Goal: Transaction & Acquisition: Purchase product/service

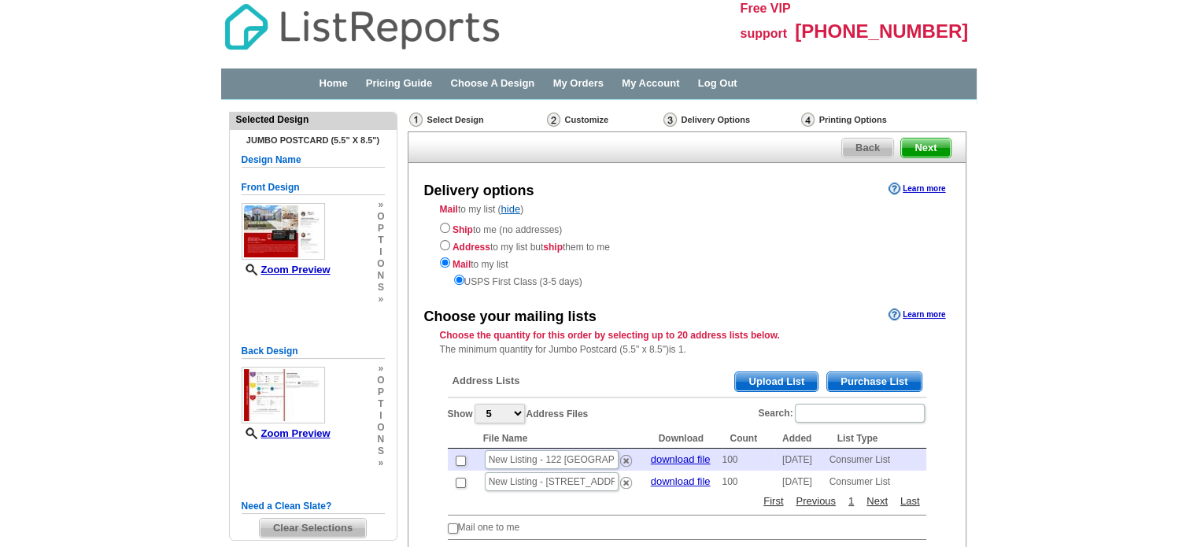
click at [895, 379] on span "Purchase List" at bounding box center [874, 381] width 94 height 19
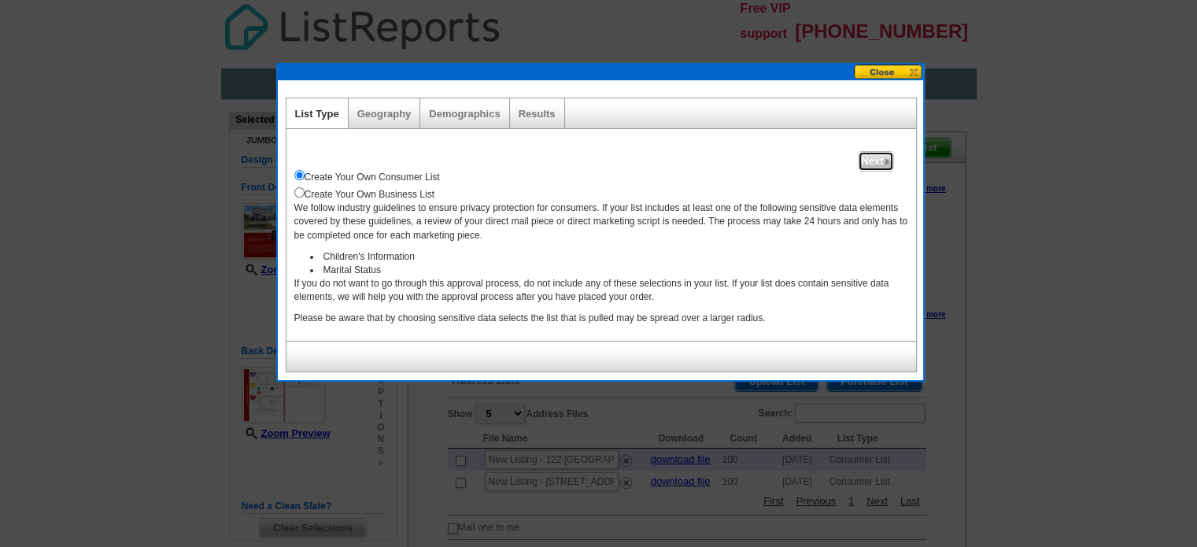
click at [874, 156] on span "Next" at bounding box center [876, 161] width 34 height 19
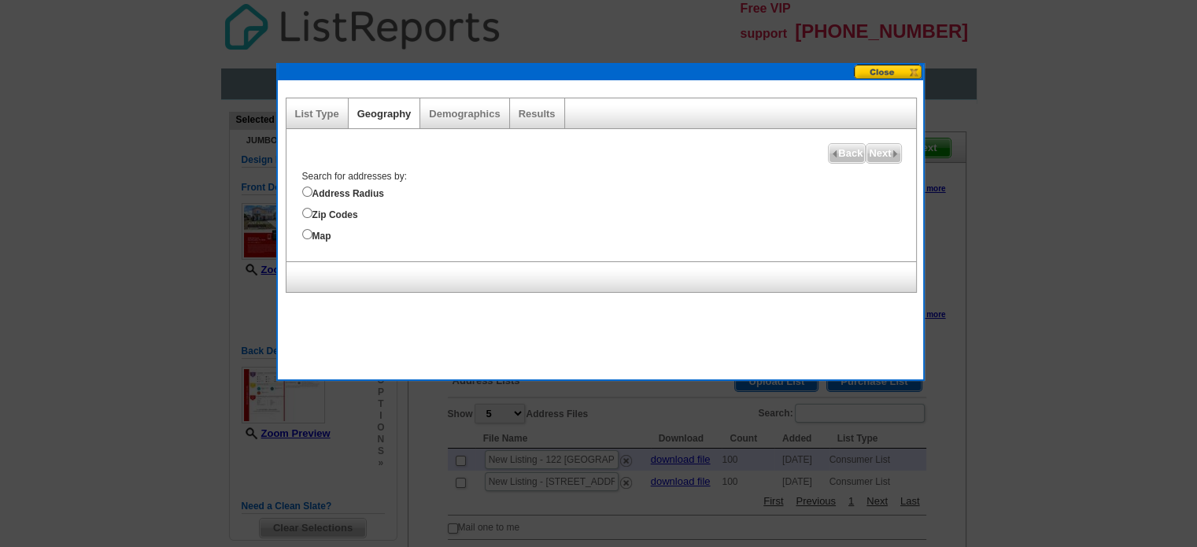
click at [315, 192] on label "Address Radius" at bounding box center [609, 191] width 614 height 17
click at [312, 192] on input "Address Radius" at bounding box center [307, 192] width 10 height 10
radio input "true"
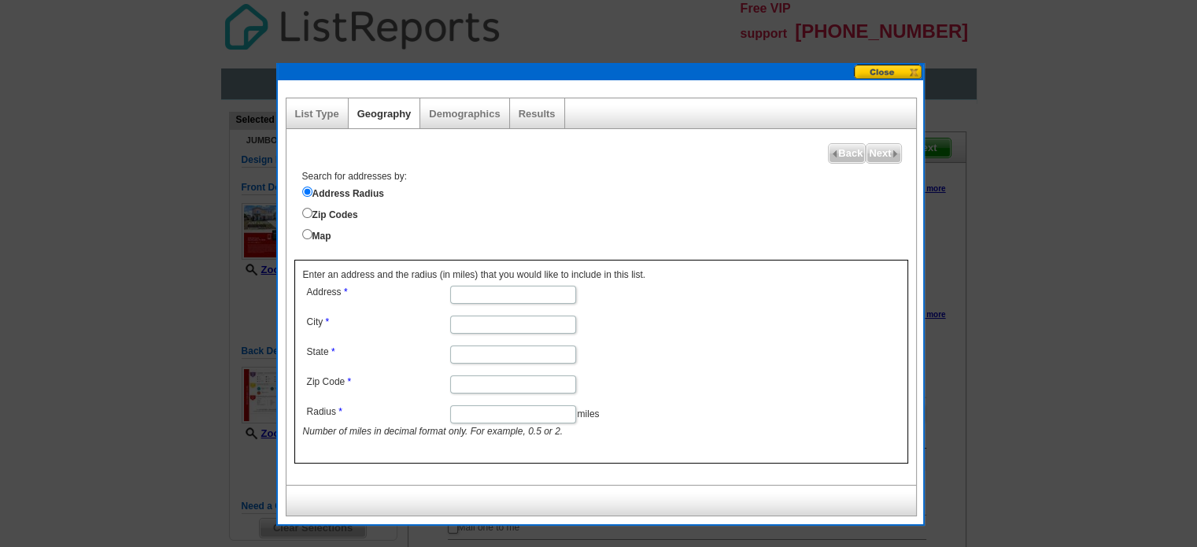
click at [502, 290] on input "Address" at bounding box center [513, 295] width 126 height 18
paste input "3230 Old Coach Drive, New Braunfels, TX 78130"
drag, startPoint x: 548, startPoint y: 293, endPoint x: 655, endPoint y: 302, distance: 107.5
click at [655, 302] on dl "Address 3230 Old Coach Drive, New Braunfels, TX 78130 City State Zip Code Radiu…" at bounding box center [512, 360] width 419 height 157
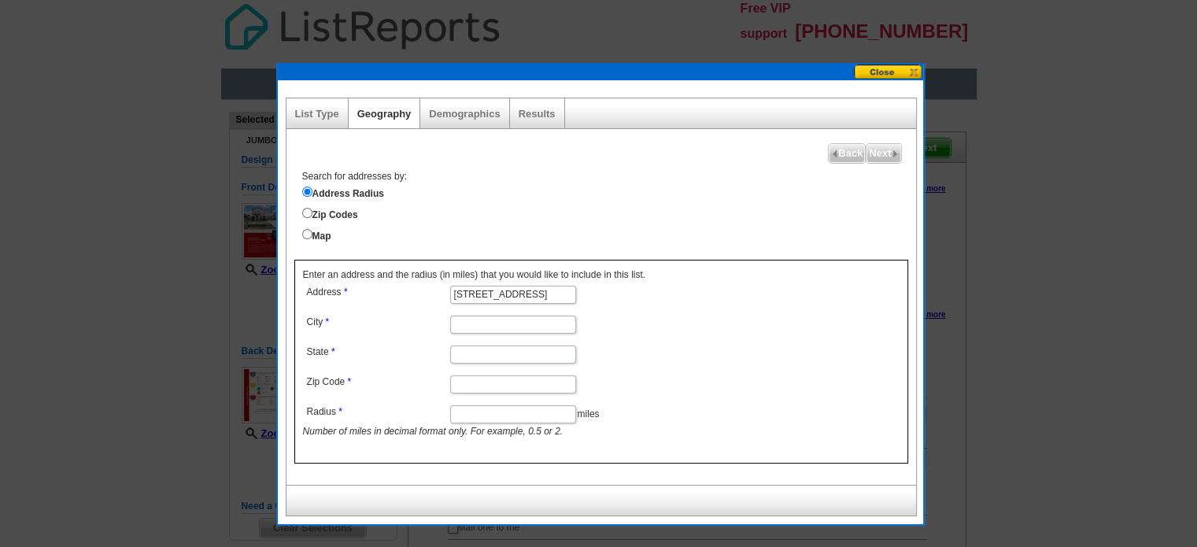
scroll to position [0, 58]
type input "3230 Old Coach Drive, New Braunfels, TX"
click at [488, 379] on input "Zip Code" at bounding box center [513, 384] width 126 height 18
paste input "78130"
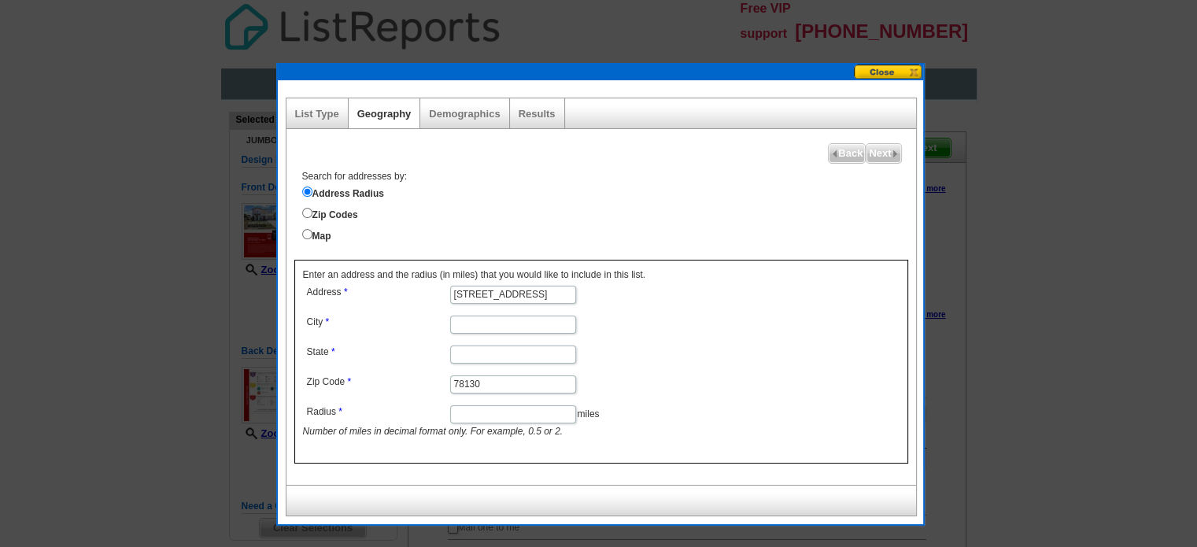
type input "78130"
click at [481, 355] on input "State" at bounding box center [513, 355] width 126 height 18
type input "TX"
drag, startPoint x: 553, startPoint y: 292, endPoint x: 721, endPoint y: 311, distance: 169.5
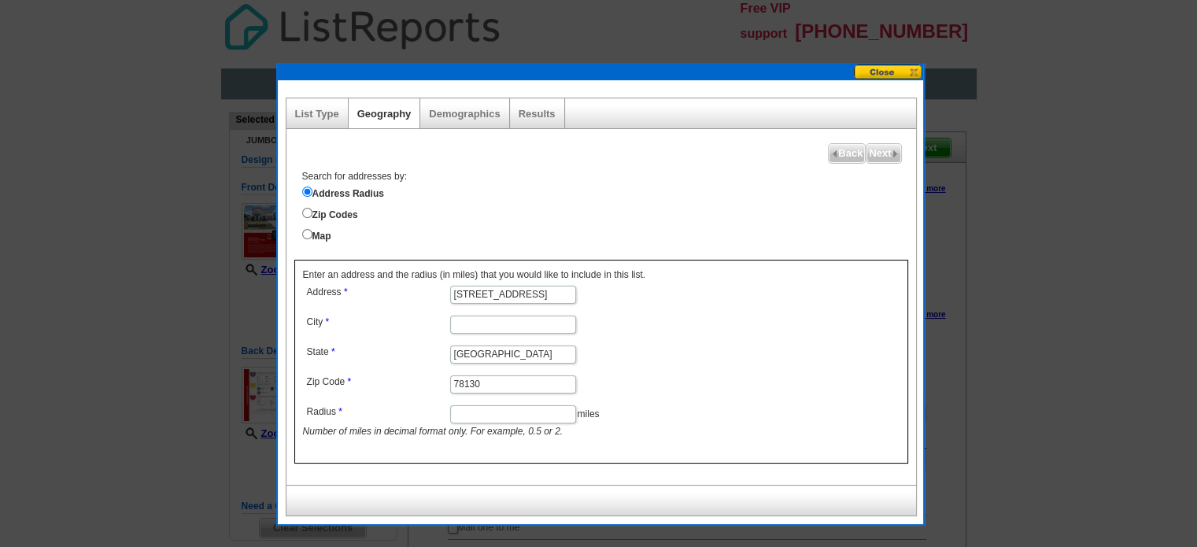
click at [721, 311] on form "Address 3230 Old Coach Drive, New Braunfels, TX City State TX Zip Code 78130 Ra…" at bounding box center [601, 360] width 597 height 157
type input "3230 Old Coach Drive"
click at [482, 323] on input "City" at bounding box center [513, 325] width 126 height 18
paste input "New Braunfels, TX"
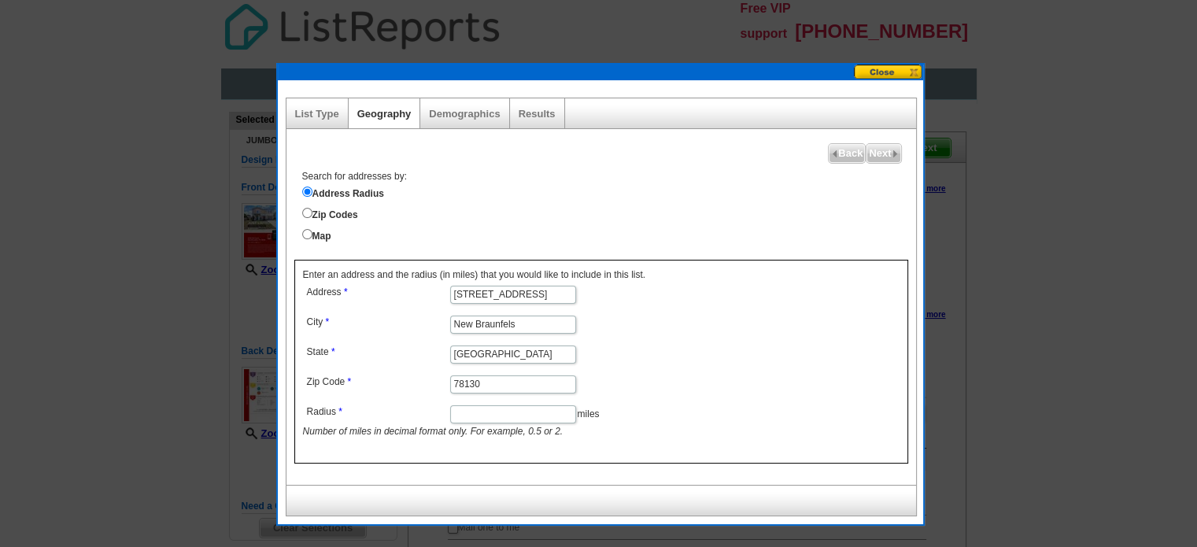
type input "New Braunfels"
click at [731, 396] on form "Address 3230 Old Coach Drive City New Braunfels State TX Zip Code 78130 Radius …" at bounding box center [601, 360] width 597 height 157
click at [497, 408] on input "Radius" at bounding box center [513, 414] width 126 height 18
type input "0.5"
click at [874, 153] on span "Next" at bounding box center [884, 153] width 34 height 19
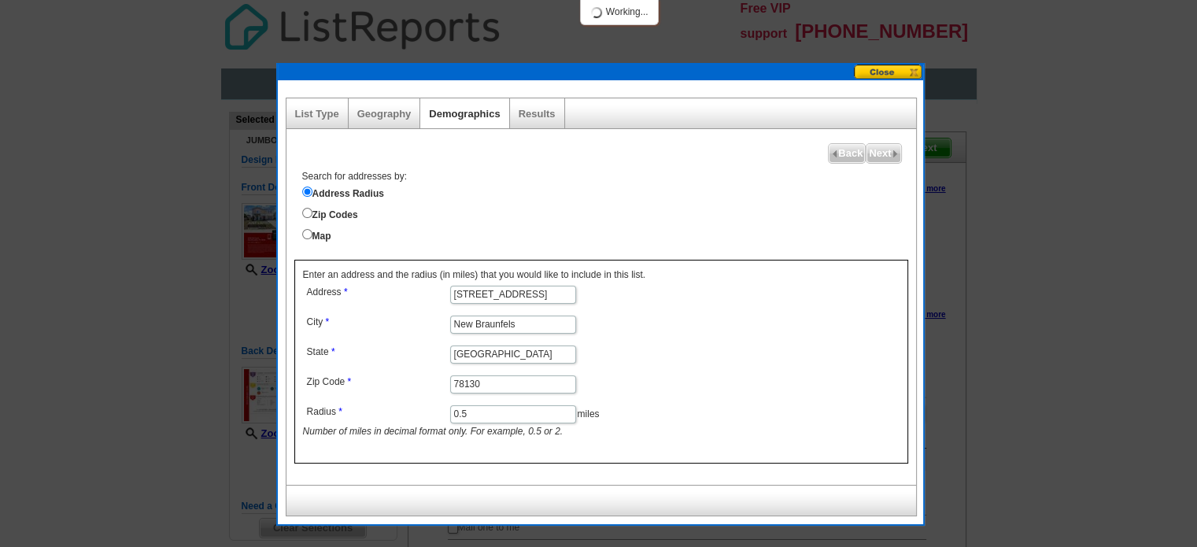
select select
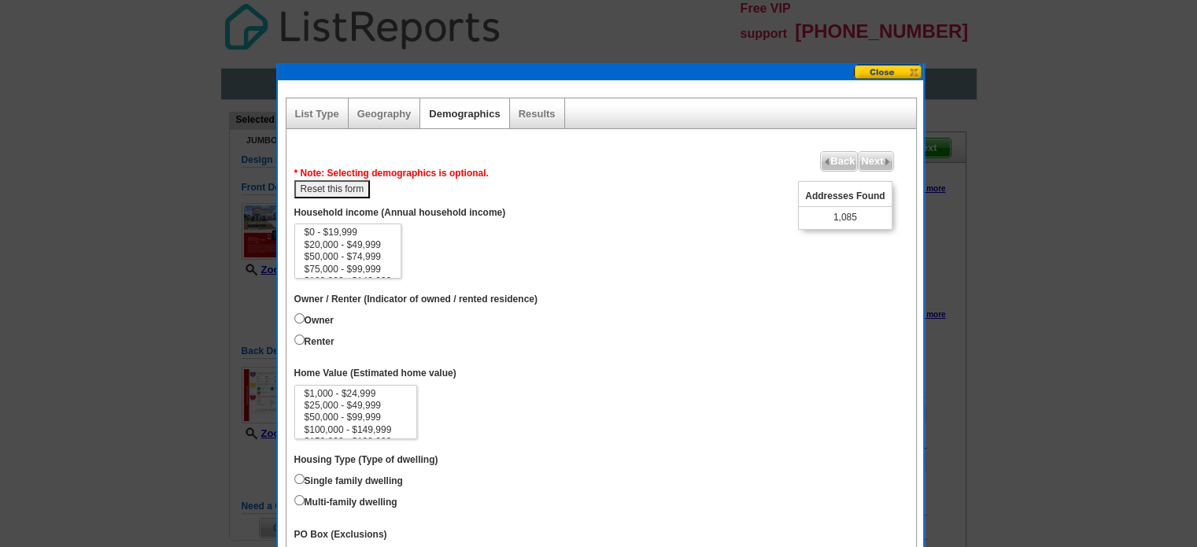
click at [311, 318] on label "Owner" at bounding box center [313, 318] width 39 height 17
click at [305, 318] on input "Owner" at bounding box center [299, 318] width 10 height 10
radio input "true"
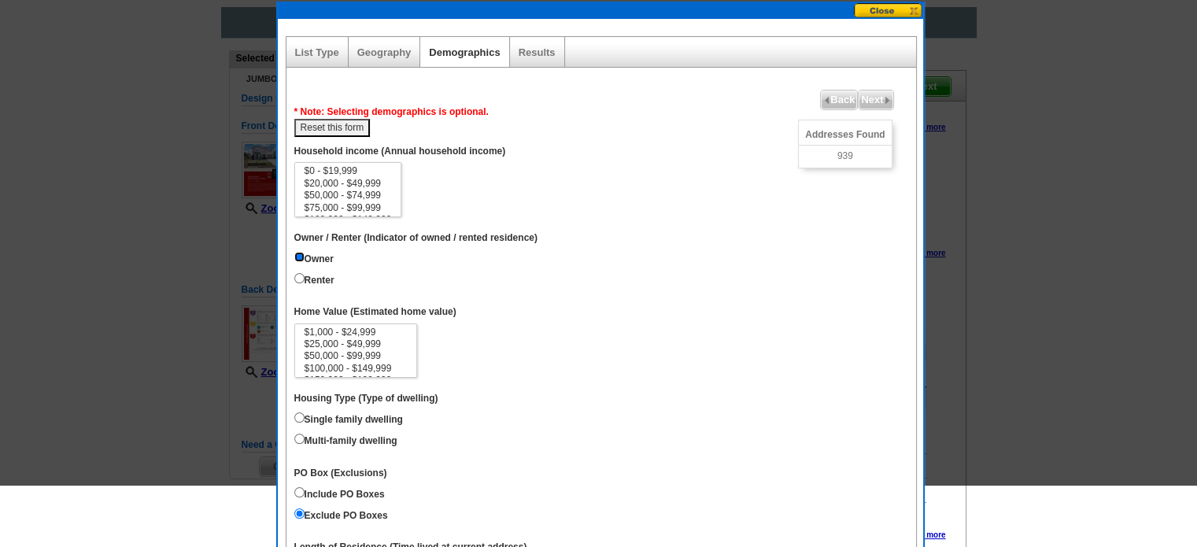
scroll to position [79, 0]
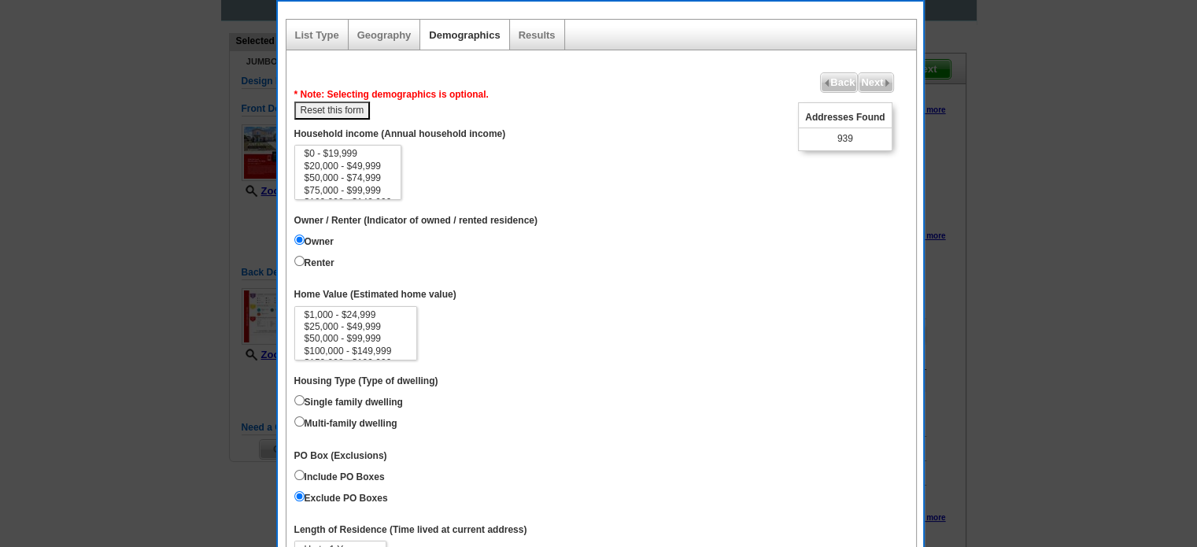
click at [346, 396] on label "Single family dwelling" at bounding box center [348, 400] width 109 height 17
click at [305, 396] on input "Single family dwelling" at bounding box center [299, 400] width 10 height 10
radio input "true"
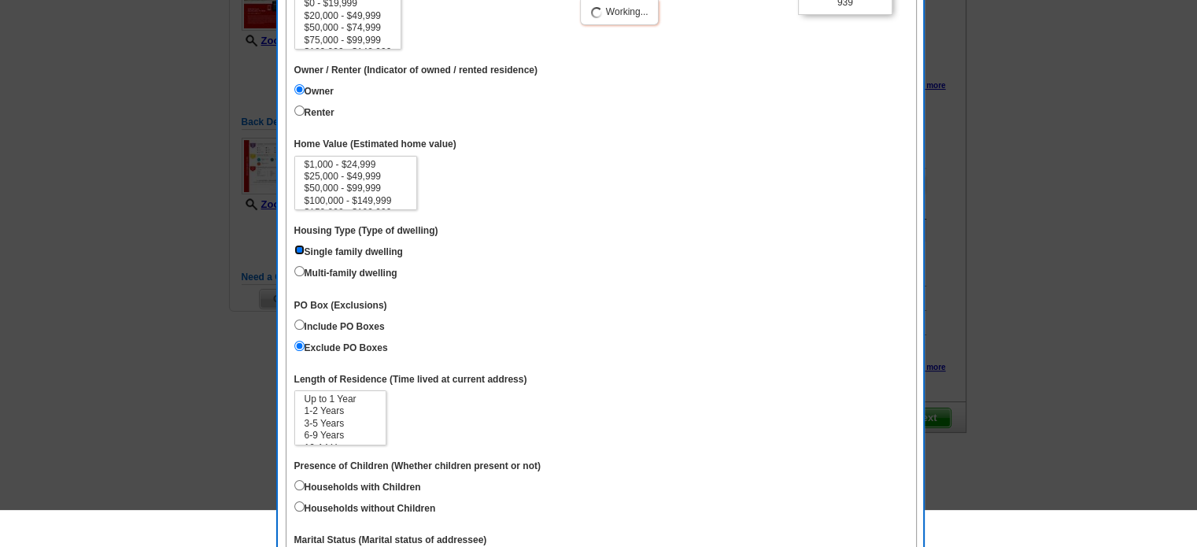
scroll to position [236, 0]
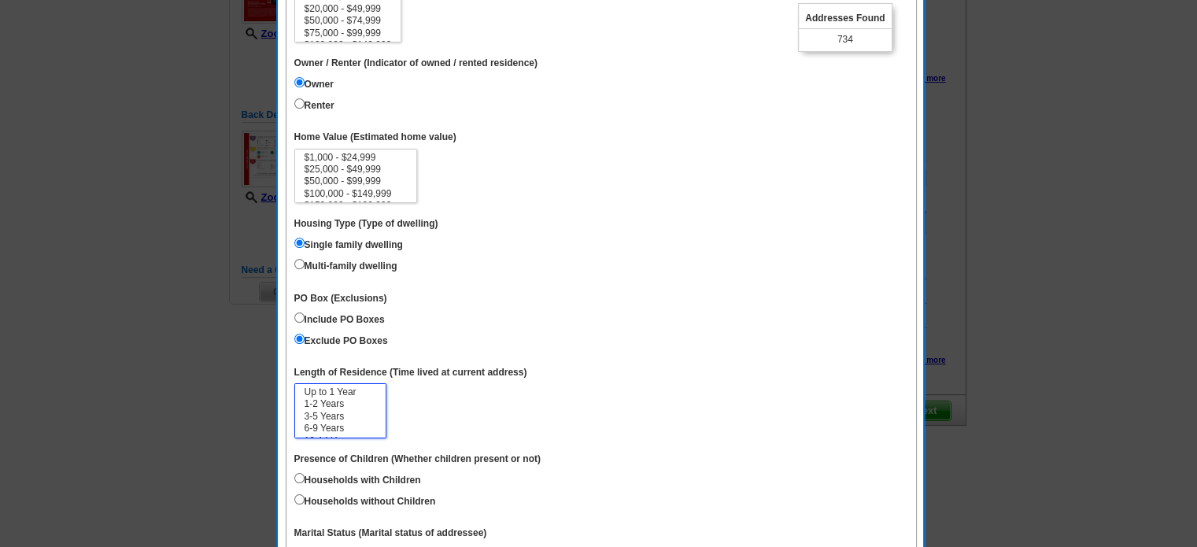
select select "3-5"
click at [325, 412] on option "3-5 Years" at bounding box center [340, 417] width 75 height 12
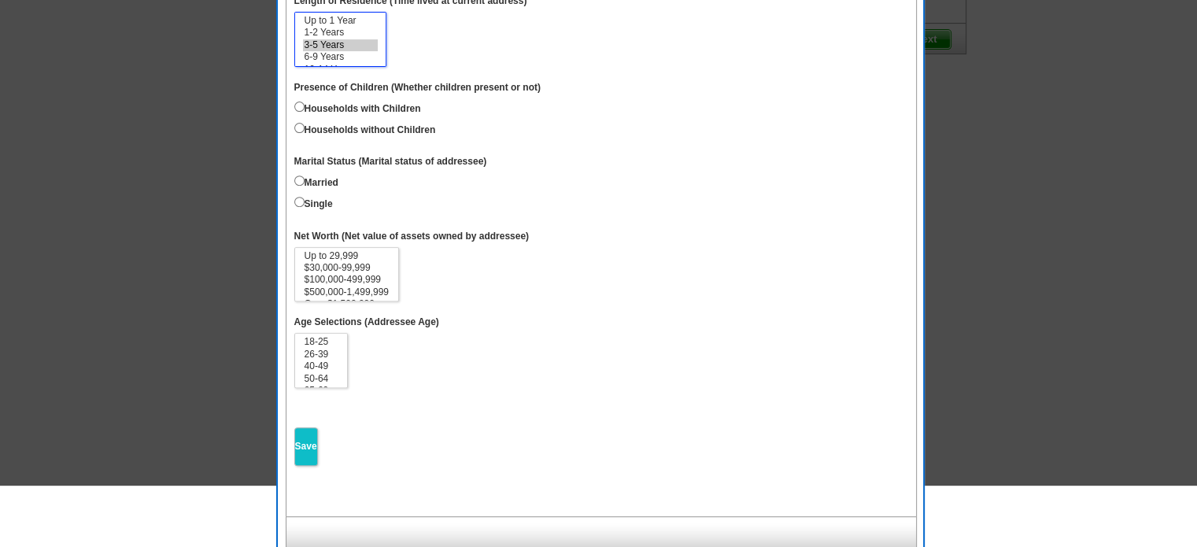
scroll to position [608, 0]
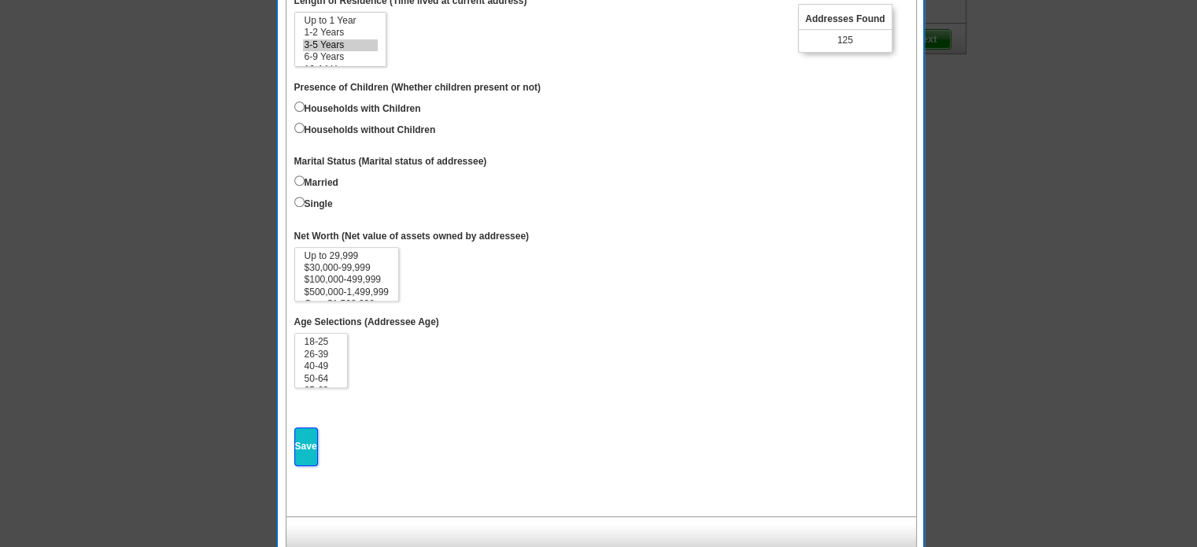
click at [305, 434] on input "Save" at bounding box center [306, 446] width 24 height 39
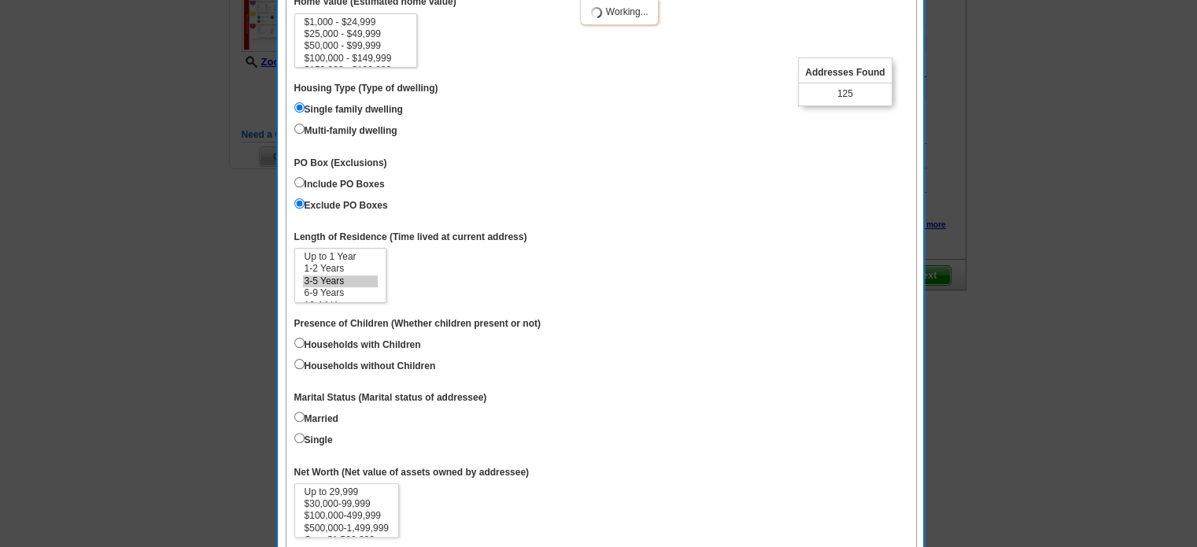
select select
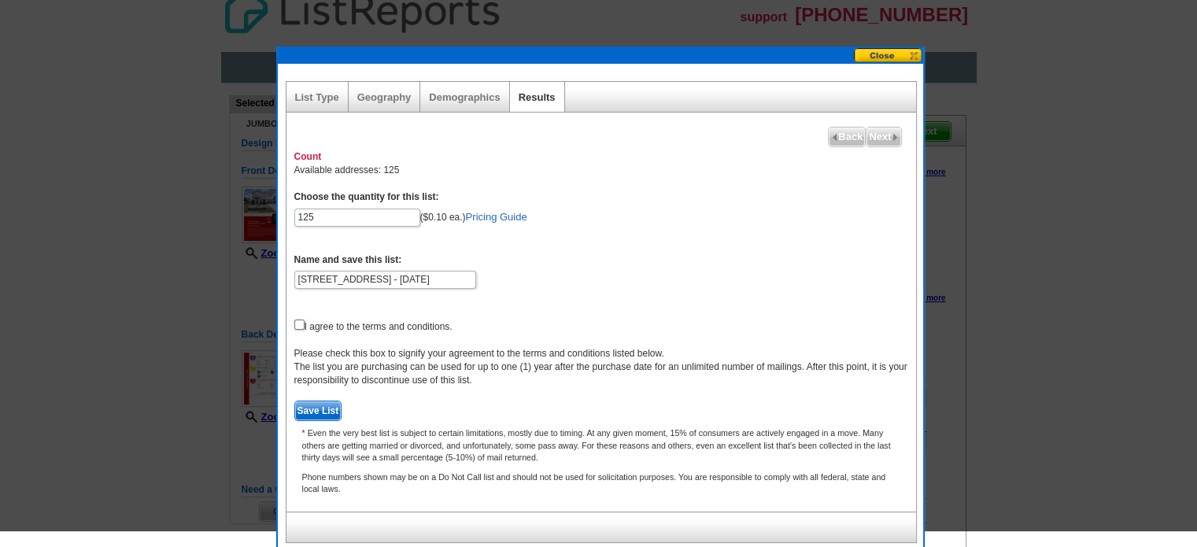
scroll to position [0, 0]
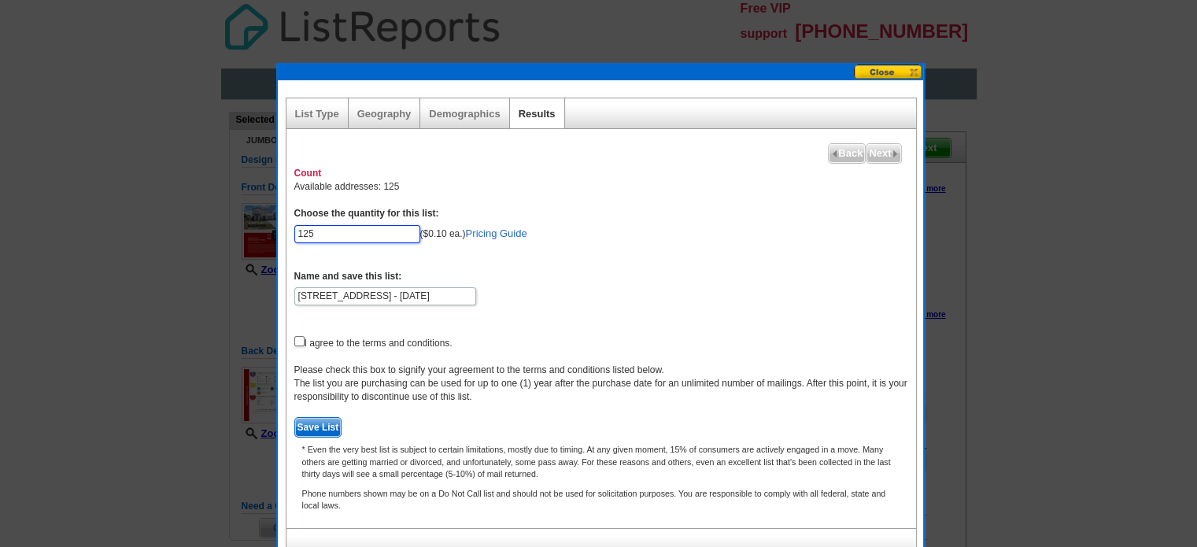
drag, startPoint x: 335, startPoint y: 231, endPoint x: 116, endPoint y: 231, distance: 218.0
click at [116, 231] on body "Free VIP support 800-260-5887 Home Pricing Guide Choose A Design My Orders My A…" at bounding box center [598, 378] width 1197 height 756
type input "100"
click at [529, 261] on form "Choose the quantity for this list: 100 ($0.10 ea.) Pricing Guide Name and save …" at bounding box center [601, 322] width 614 height 231
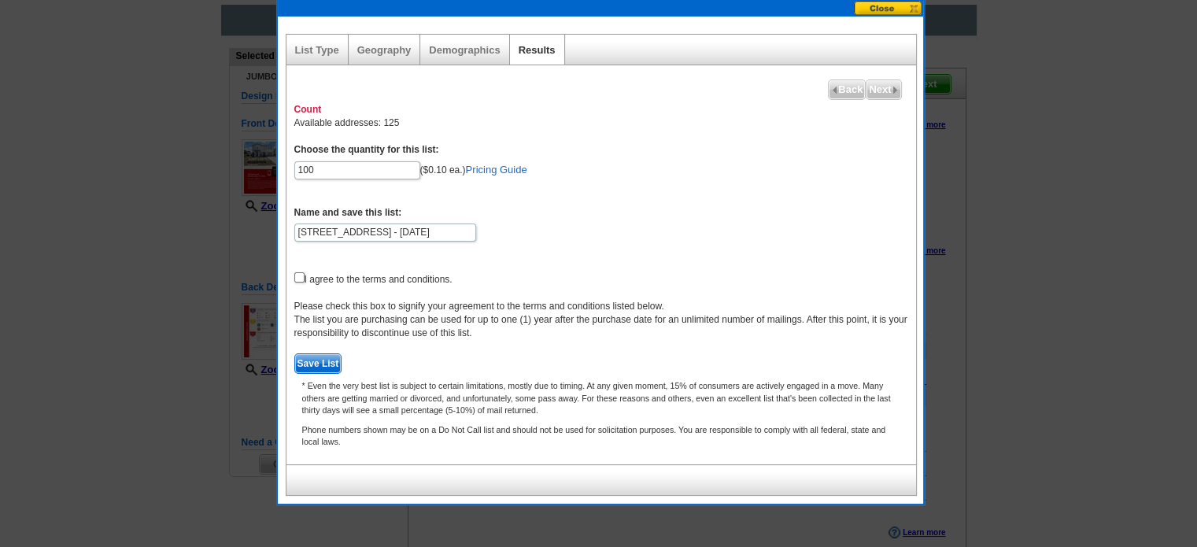
scroll to position [48, 0]
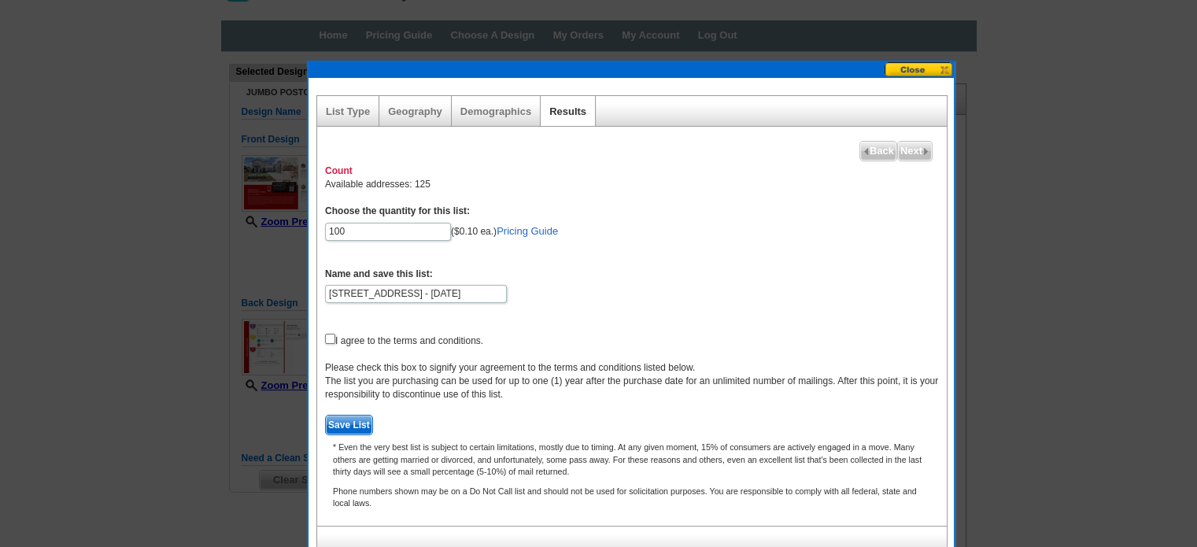
drag, startPoint x: 539, startPoint y: 26, endPoint x: 570, endPoint y: 58, distance: 44.5
click at [570, 62] on div at bounding box center [631, 70] width 645 height 16
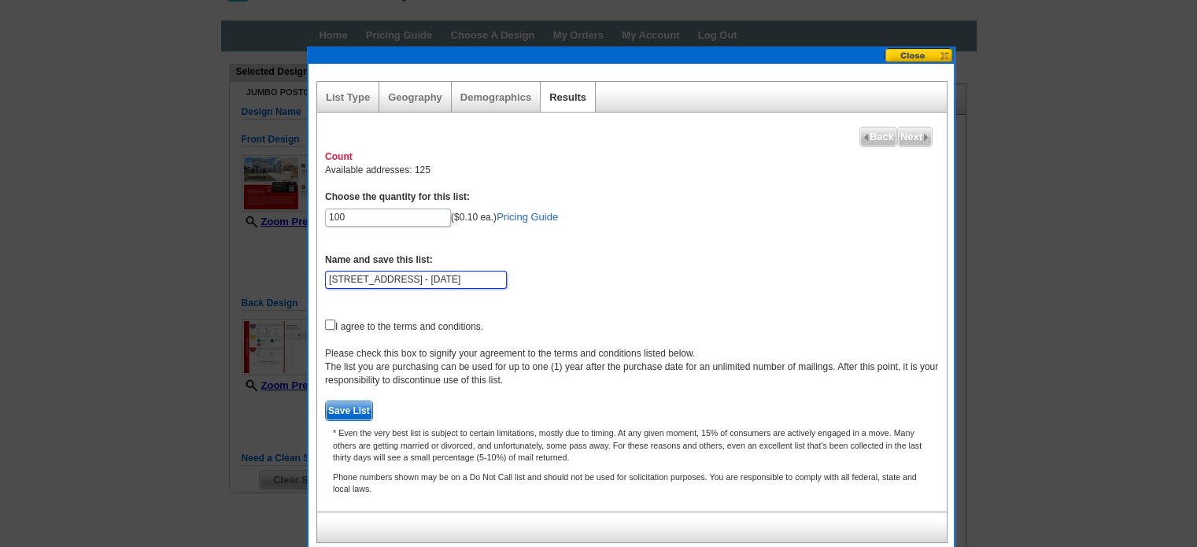
drag, startPoint x: 421, startPoint y: 279, endPoint x: 929, endPoint y: 296, distance: 507.9
click at [916, 296] on form "Choose the quantity for this list: 100 ($0.10 ea.) Pricing Guide Name and save …" at bounding box center [632, 305] width 614 height 231
type input "New Listing - 3230 Old Coach Drive"
click at [325, 321] on input "checkbox" at bounding box center [330, 325] width 10 height 10
checkbox input "true"
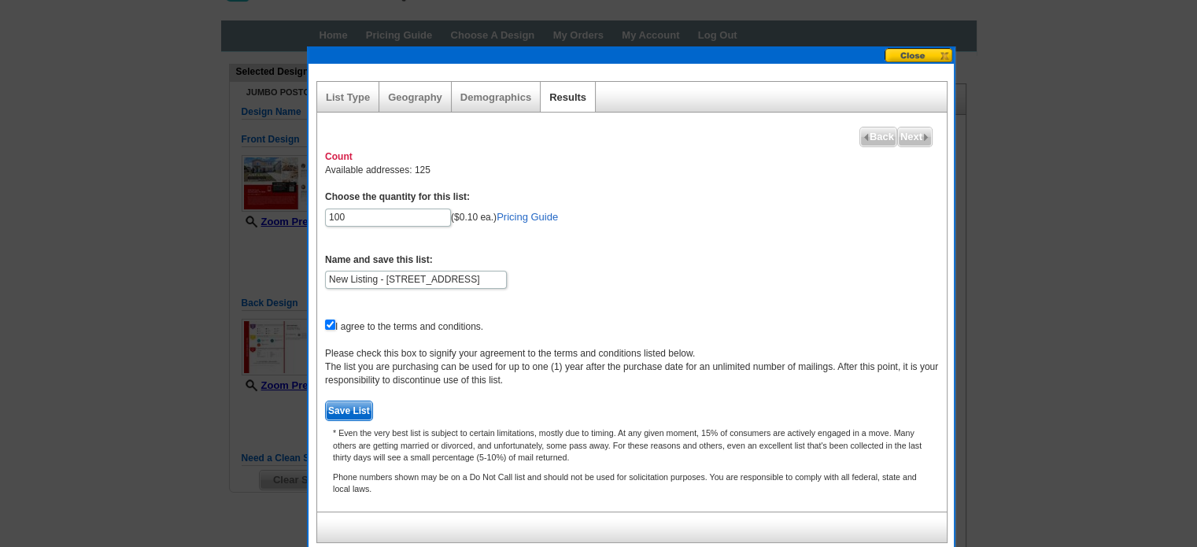
click at [346, 407] on span "Save List" at bounding box center [349, 410] width 46 height 19
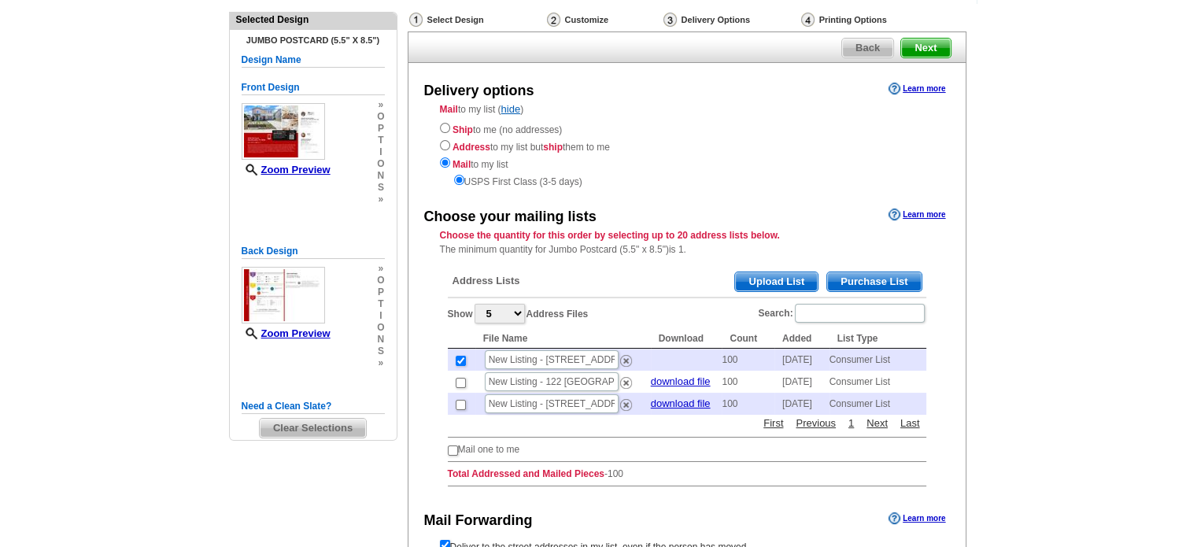
scroll to position [127, 0]
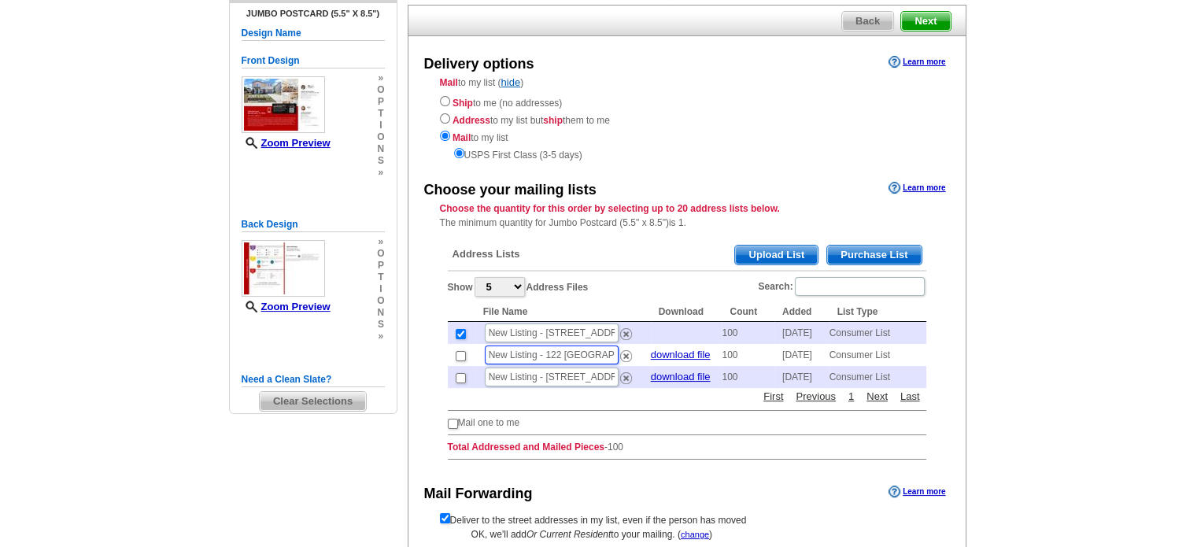
drag, startPoint x: 575, startPoint y: 355, endPoint x: 584, endPoint y: 353, distance: 8.8
click at [575, 355] on input "New Listing - 122 Rush Haven" at bounding box center [552, 355] width 134 height 19
click at [1033, 302] on main "Need Help? call 800-260-5887, chat with support, or have our designers make som…" at bounding box center [598, 333] width 1197 height 721
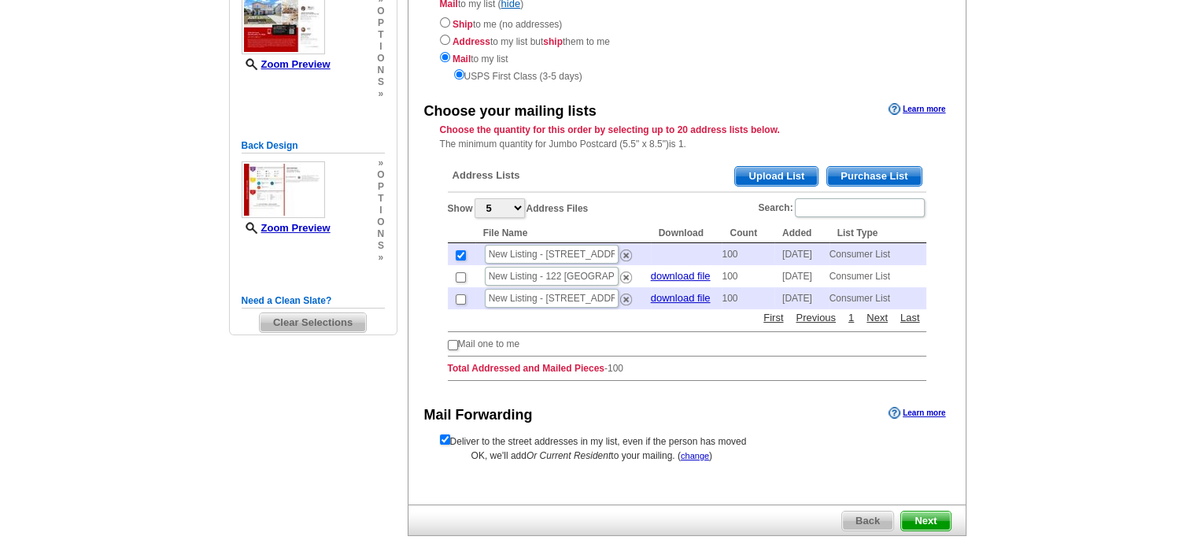
scroll to position [284, 0]
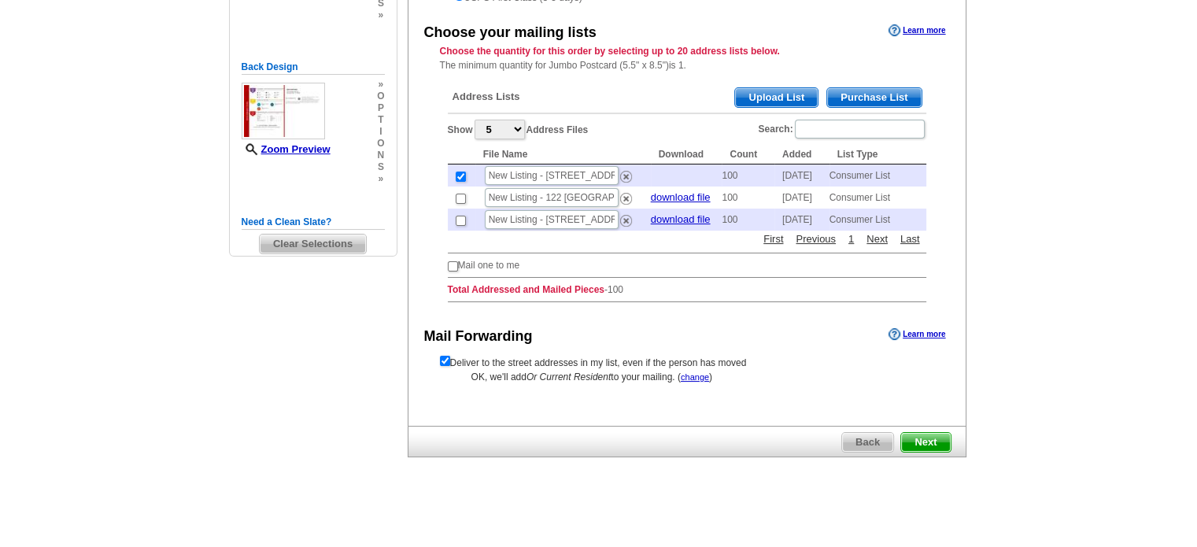
drag, startPoint x: 699, startPoint y: 372, endPoint x: 714, endPoint y: 350, distance: 26.6
click at [708, 370] on div "OK, we'll add Or Current Resident to your mailing. ( change ) Or Current Reside…" at bounding box center [687, 377] width 494 height 14
click at [695, 372] on link "change" at bounding box center [695, 376] width 28 height 9
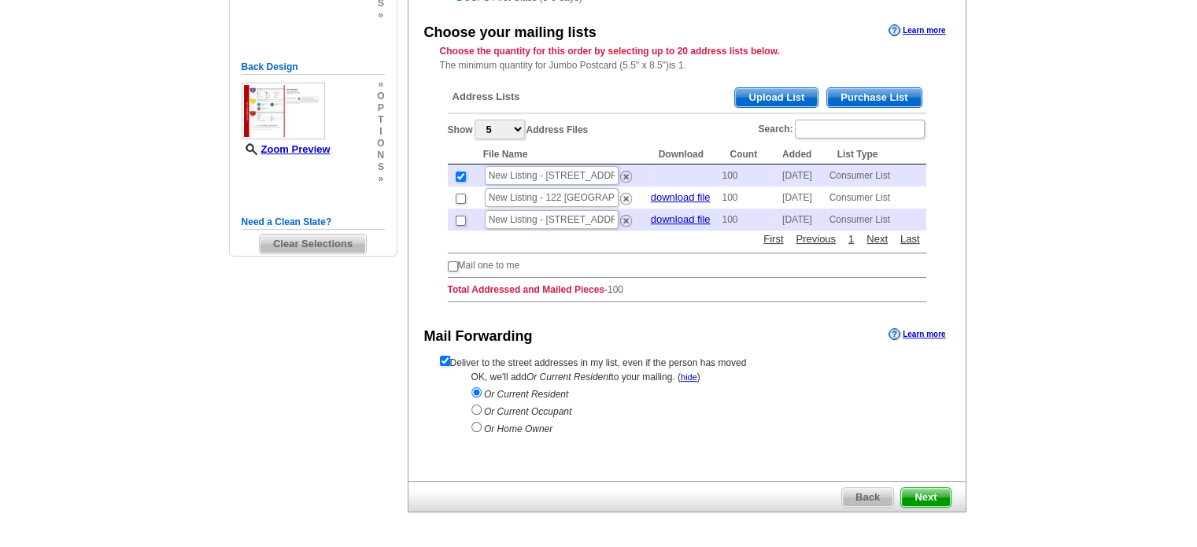
click at [922, 492] on span "Next" at bounding box center [925, 497] width 49 height 19
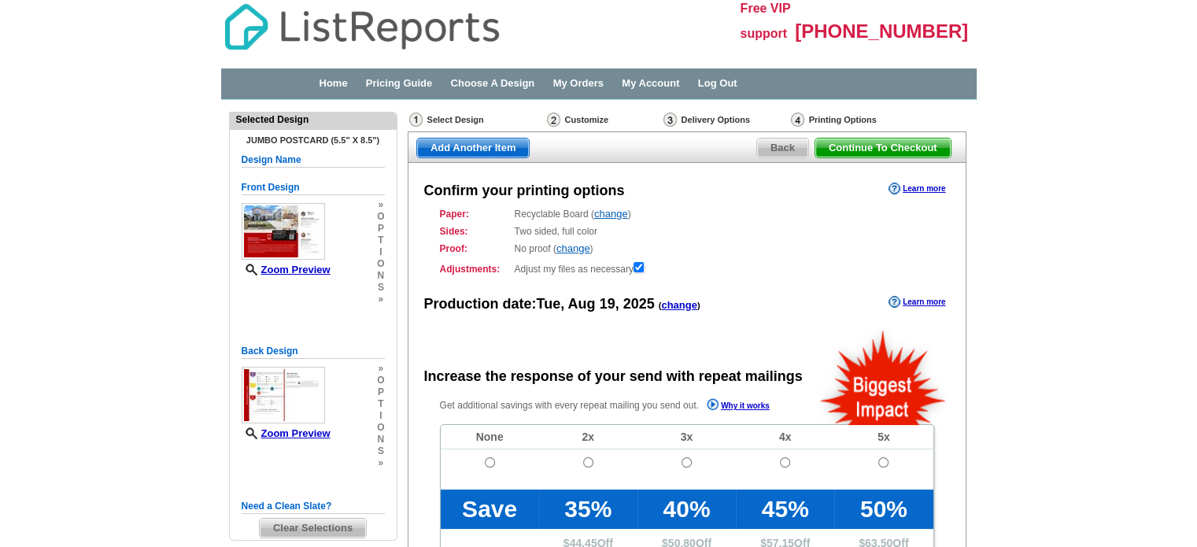
radio input "false"
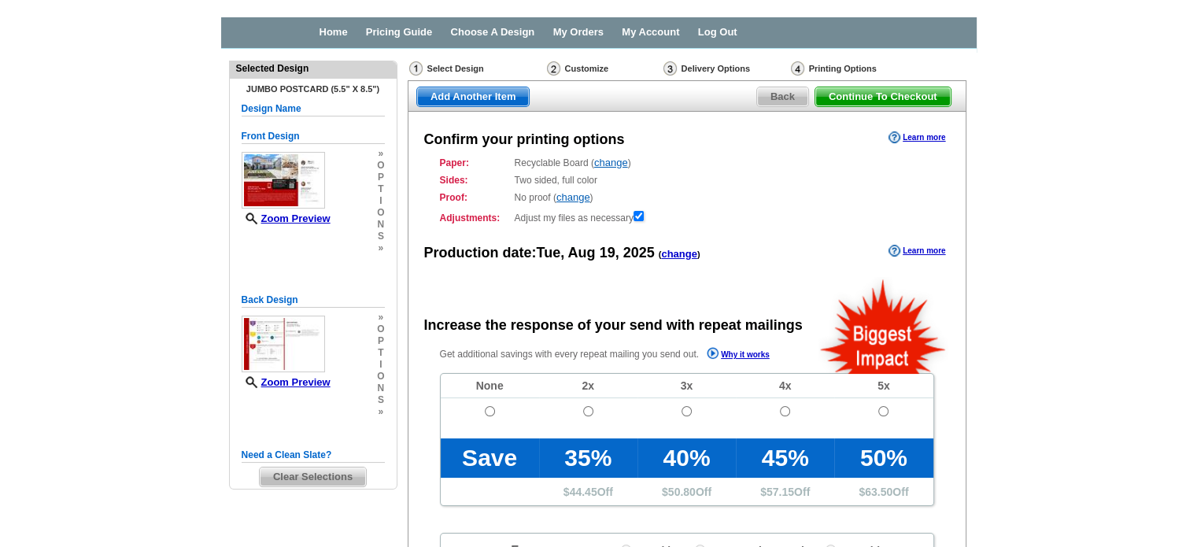
scroll to position [79, 0]
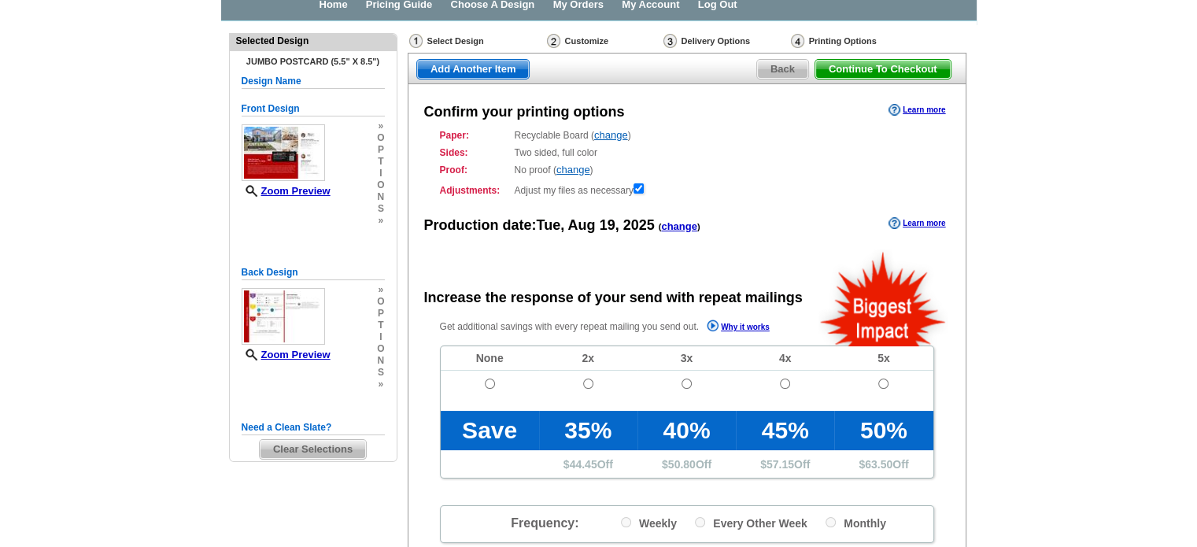
click at [481, 390] on td at bounding box center [490, 391] width 98 height 40
click at [488, 383] on input "radio" at bounding box center [490, 384] width 10 height 10
radio input "true"
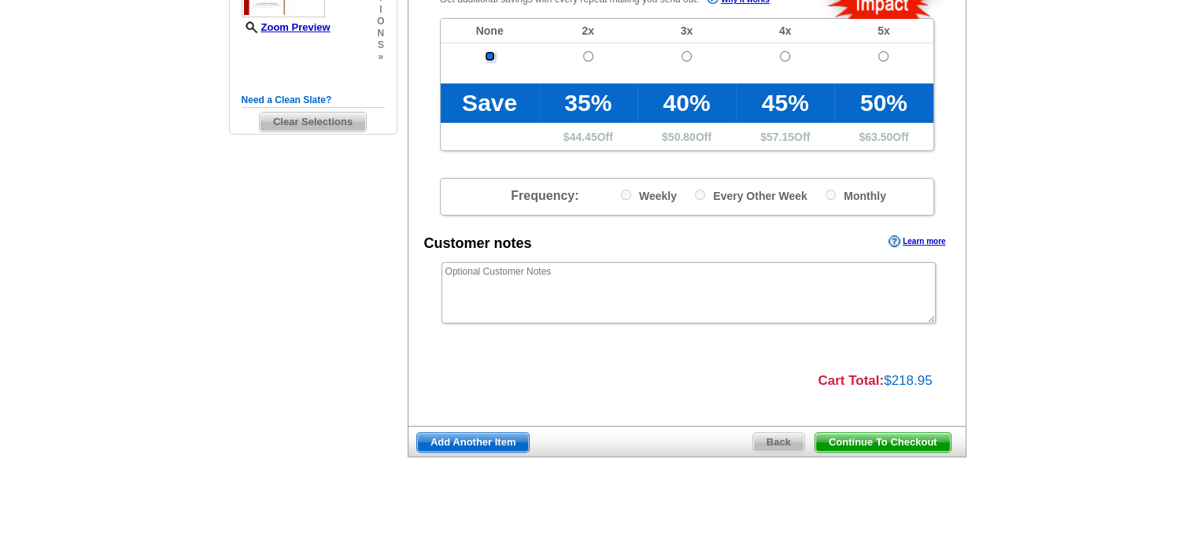
scroll to position [409, 0]
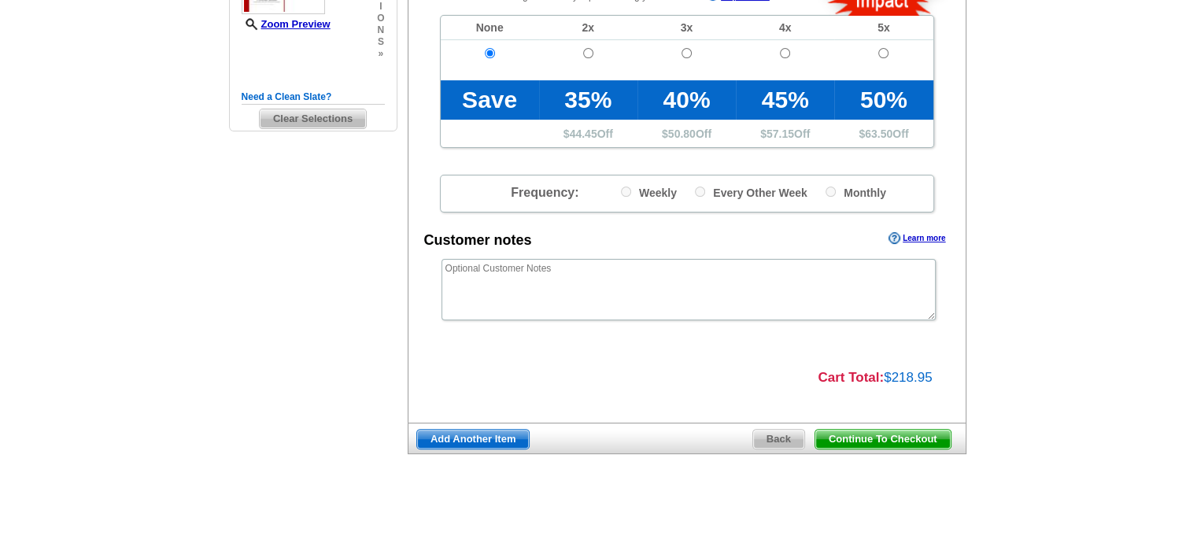
click at [846, 442] on span "Continue To Checkout" at bounding box center [882, 439] width 135 height 19
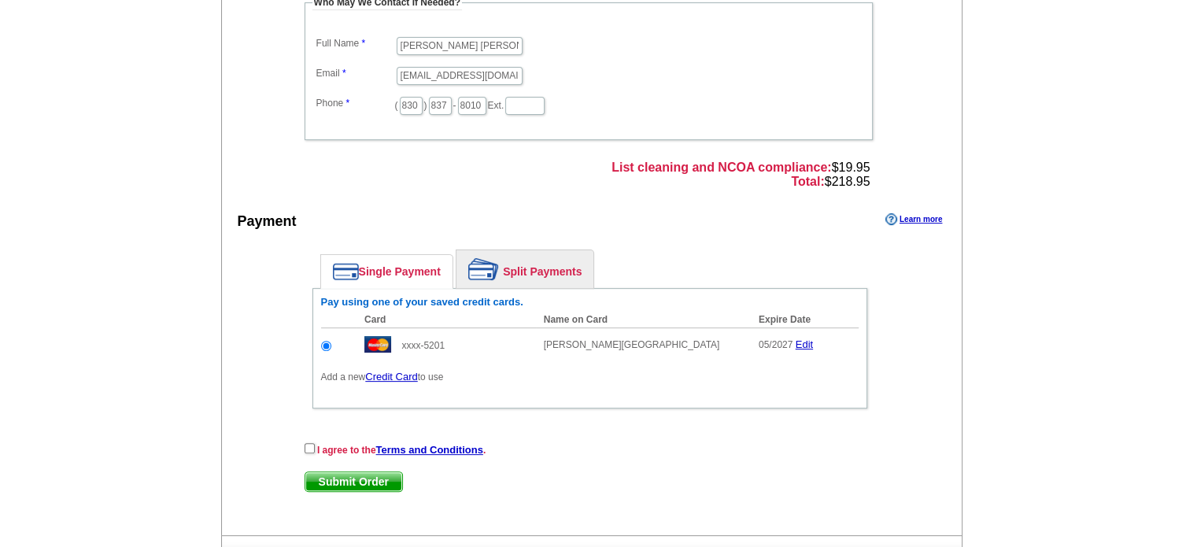
scroll to position [472, 0]
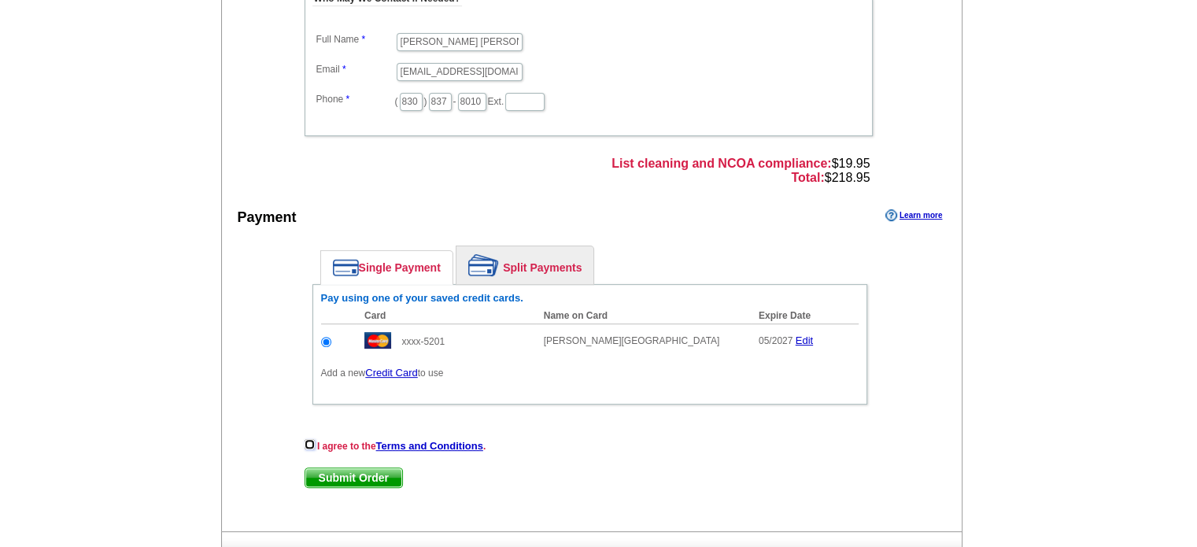
click at [307, 442] on input "checkbox" at bounding box center [310, 444] width 10 height 10
checkbox input "true"
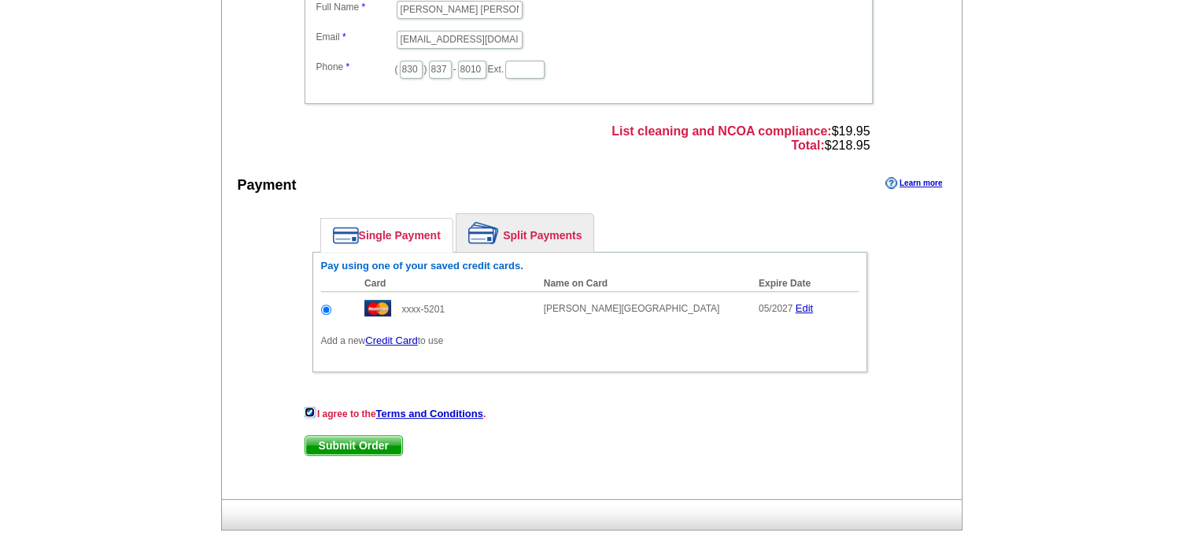
scroll to position [525, 0]
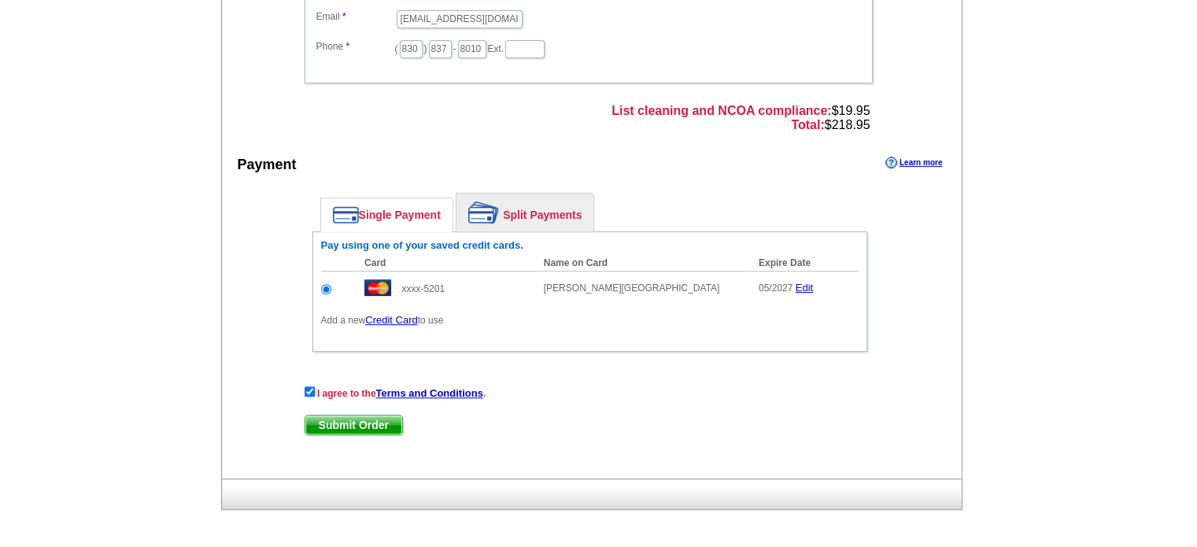
click at [343, 420] on span "Submit Order" at bounding box center [353, 425] width 97 height 19
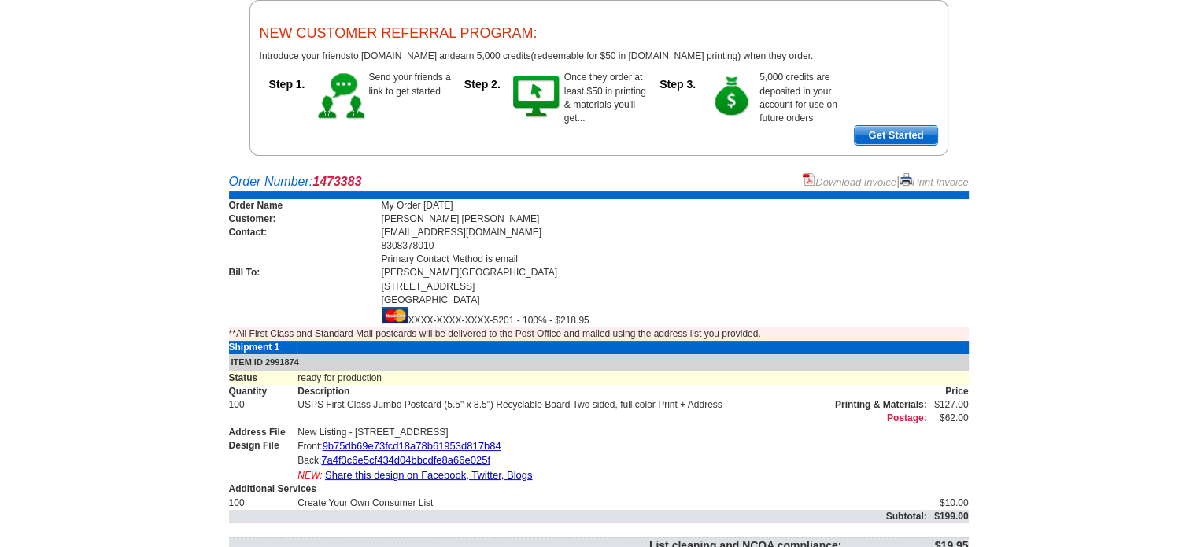
scroll to position [253, 0]
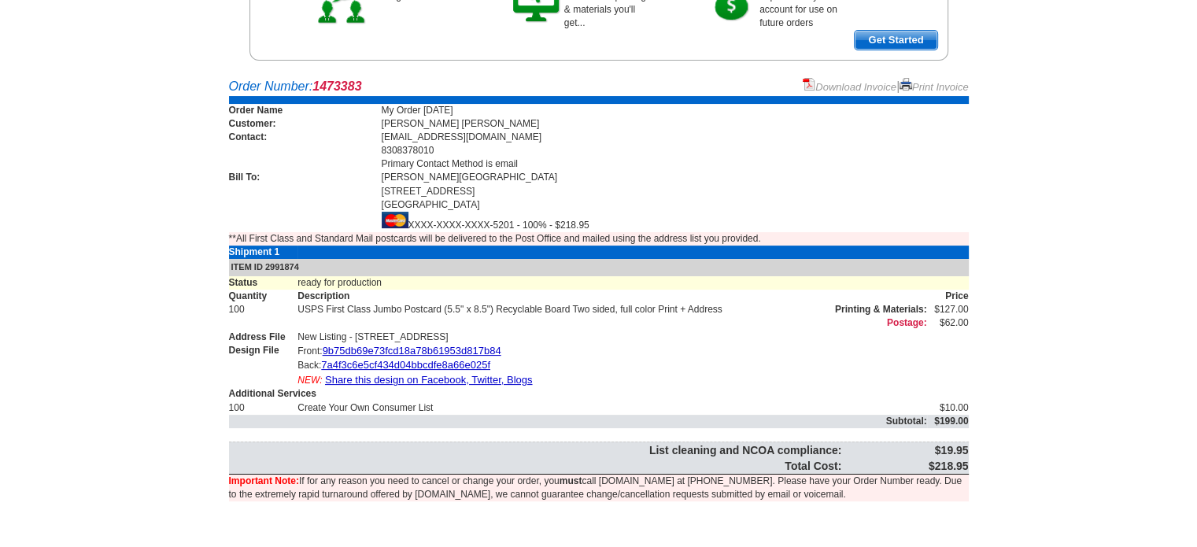
drag, startPoint x: 926, startPoint y: 460, endPoint x: 974, endPoint y: 459, distance: 48.8
click at [974, 459] on div "Order Number: 1473383 Download Invoice | Print Invoice Order Name My Order 2025…" at bounding box center [599, 300] width 756 height 445
copy table "List cleaning and NCOA compliance: $19.95 Total Cost:"
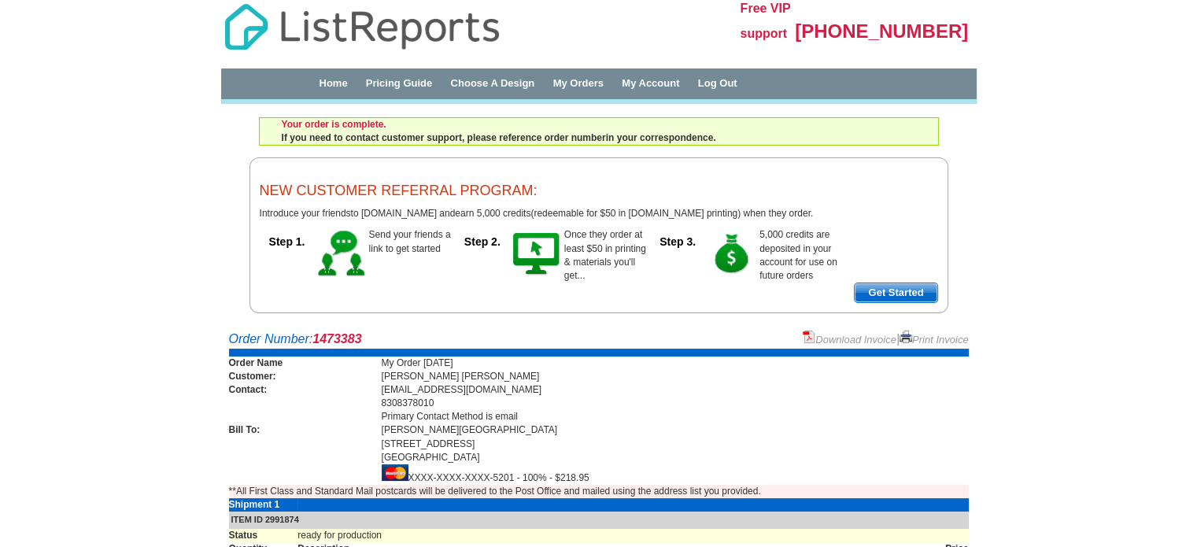
click at [369, 24] on div at bounding box center [468, 22] width 519 height 45
click at [302, 43] on div at bounding box center [436, 48] width 455 height 42
click at [353, 100] on div "Home Pricing Guide Choose A Design My Orders My Account Log Out" at bounding box center [599, 85] width 756 height 35
click at [340, 87] on link "Home" at bounding box center [333, 83] width 28 height 12
